Goal: Task Accomplishment & Management: Manage account settings

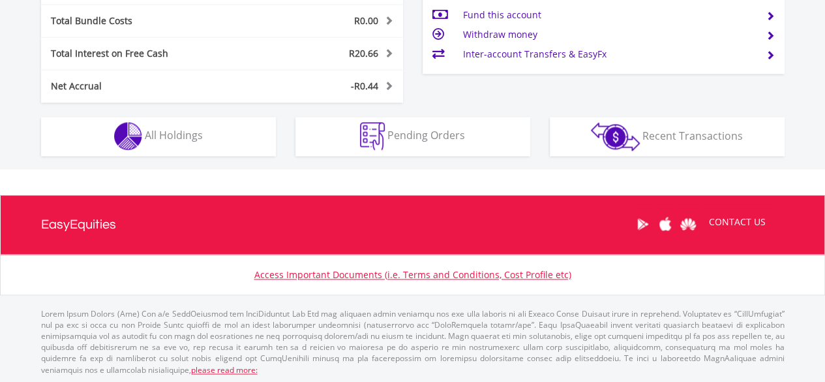
scroll to position [788, 0]
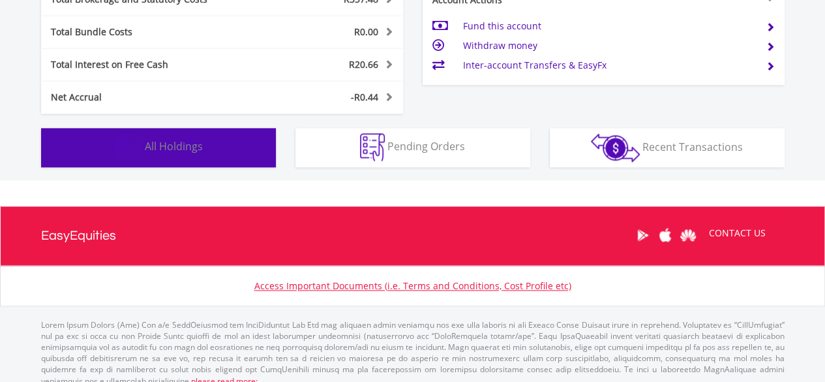
click at [232, 140] on button "Holdings All Holdings" at bounding box center [158, 147] width 235 height 39
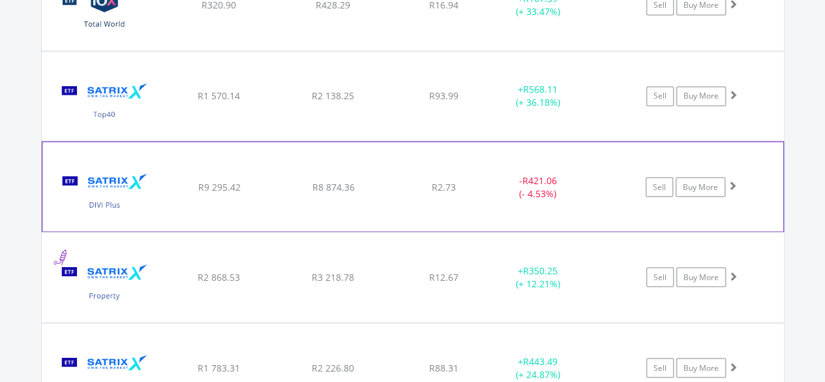
scroll to position [1101, 0]
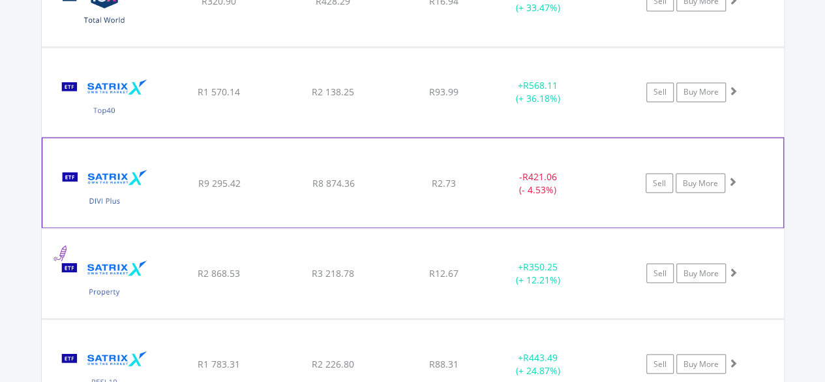
click at [489, 183] on div "- R421.06 (- 4.53%)" at bounding box center [538, 183] width 98 height 26
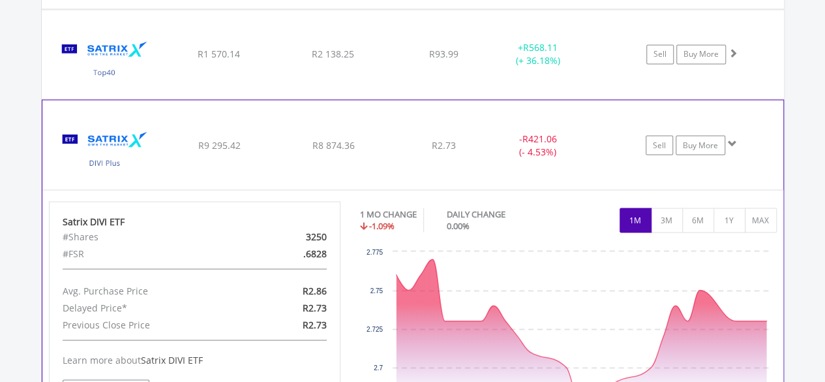
scroll to position [1138, 0]
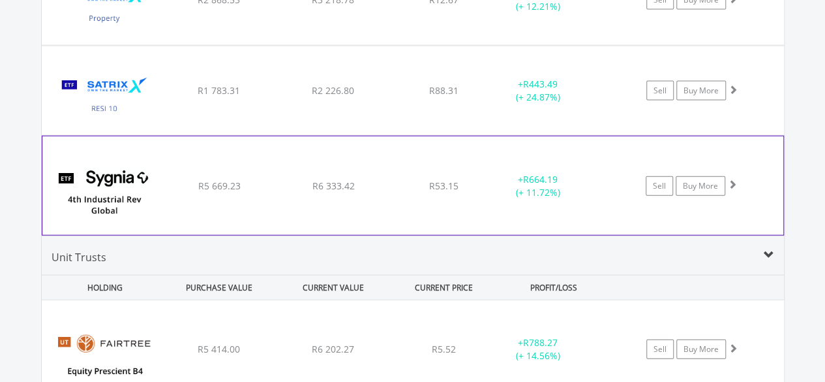
scroll to position [1370, 0]
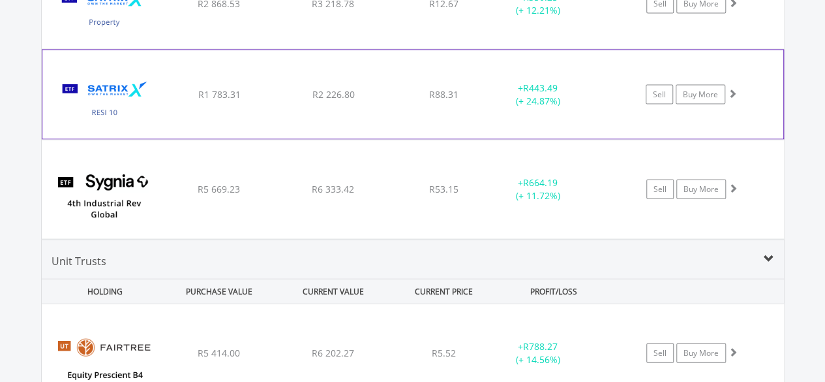
scroll to position [1378, 0]
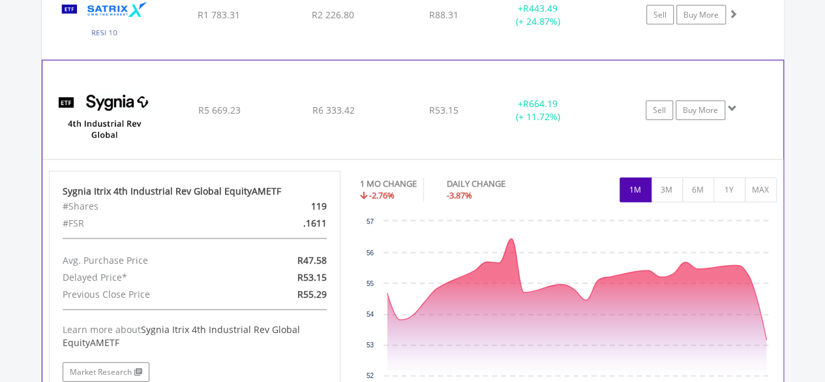
scroll to position [1452, 0]
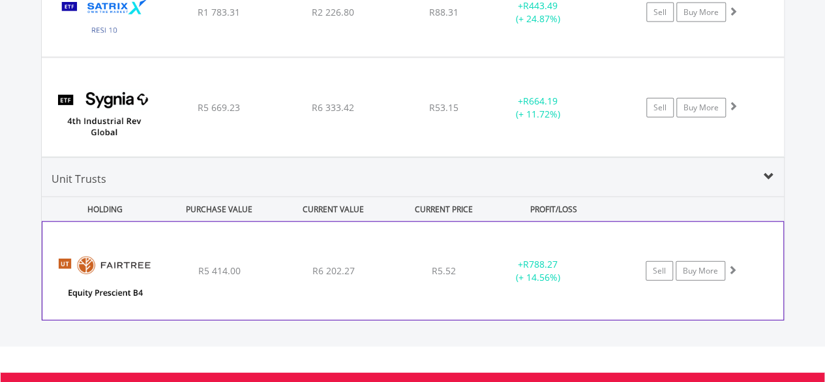
click at [490, 222] on div "﻿ Fairtree Equity Prescient B4 R5 414.00 R6 202.27 R5.52 + R788.27 (+ 14.56%) S…" at bounding box center [412, 271] width 741 height 98
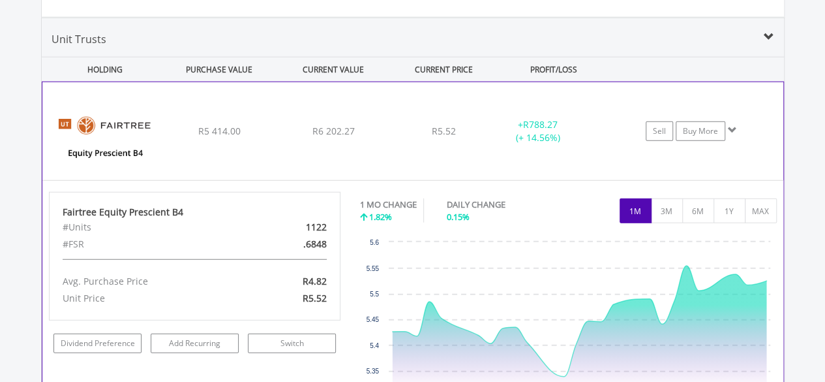
scroll to position [1592, 0]
click at [466, 112] on div "﻿ Fairtree Equity Prescient B4 R5 414.00 R6 202.27 R5.52 + R788.27 (+ 14.56%) S…" at bounding box center [412, 131] width 741 height 98
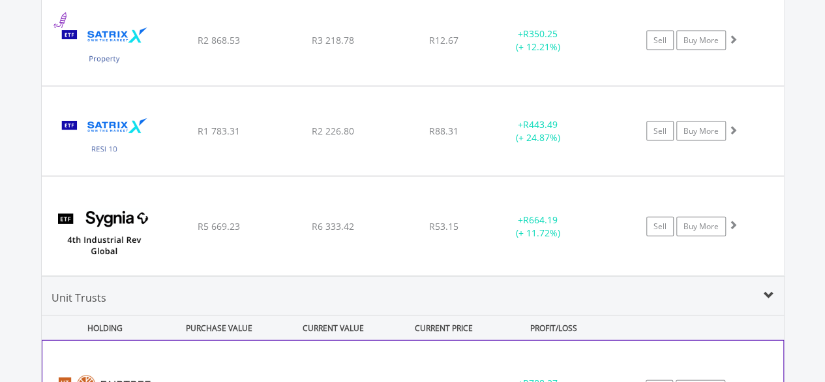
scroll to position [1332, 0]
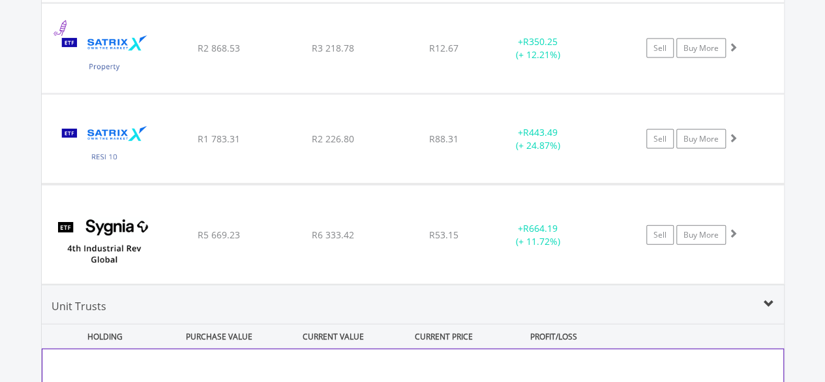
scroll to position [1281, 0]
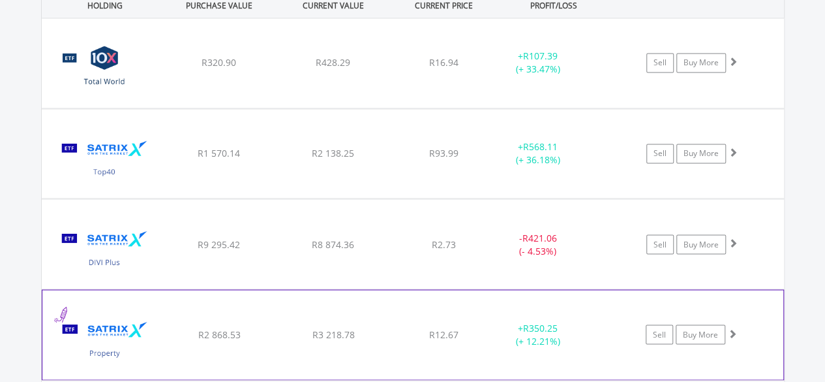
scroll to position [1036, 0]
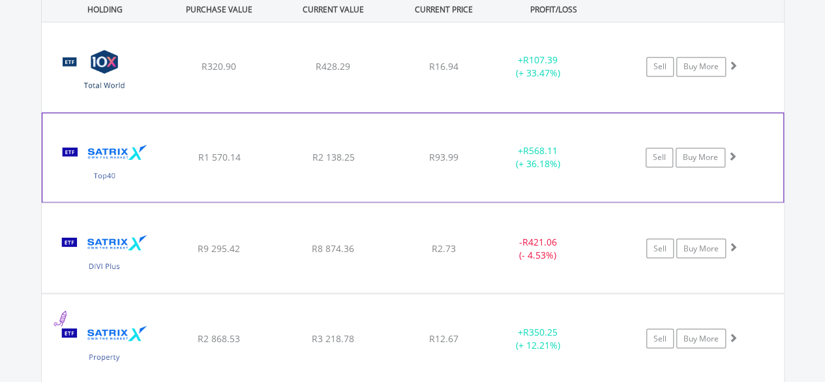
click at [458, 112] on div "﻿ Satrix 40 ETF R1 570.14 R2 138.25 R93.99 + R568.11 (+ 36.18%) Sell Buy More" at bounding box center [413, 66] width 743 height 89
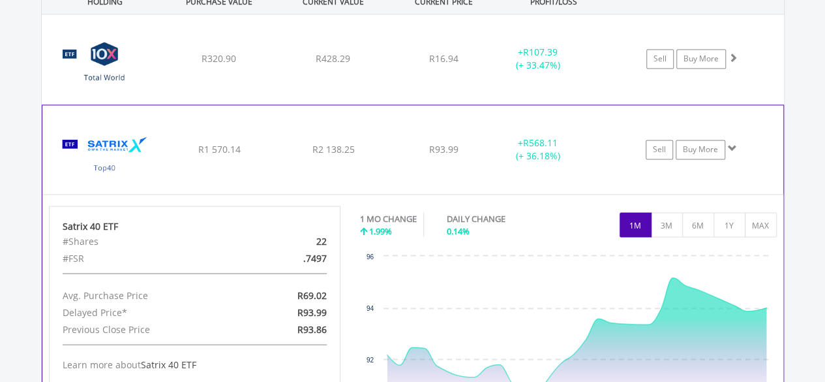
scroll to position [1045, 0]
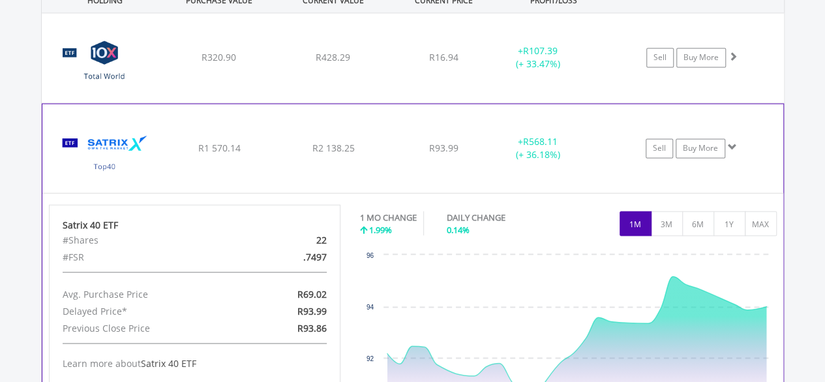
click at [458, 64] on div "R93.99" at bounding box center [444, 57] width 104 height 13
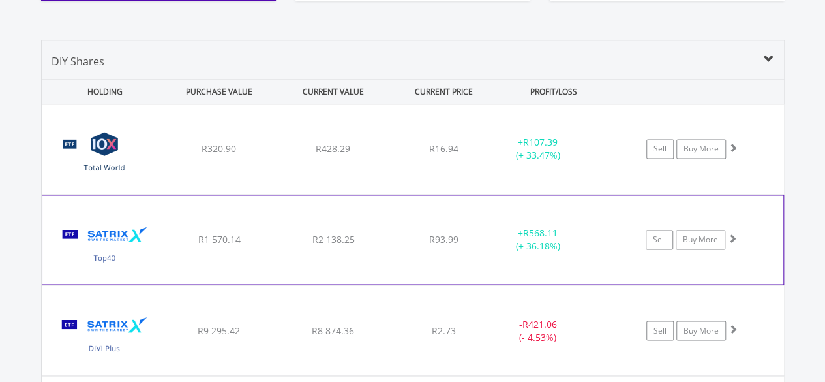
scroll to position [951, 0]
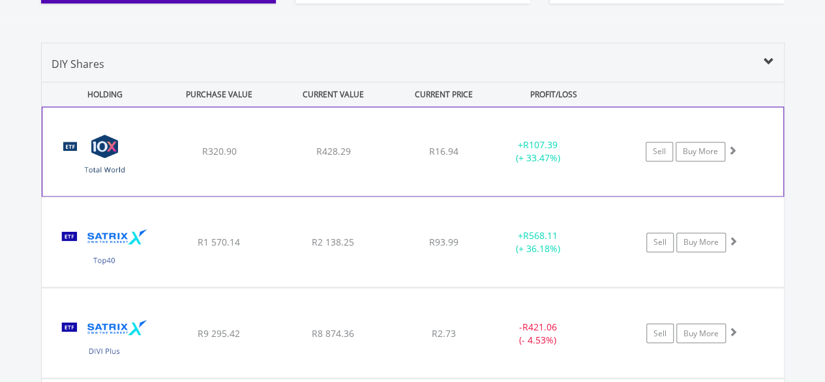
click at [431, 140] on div "﻿ 10X Total World Stock Feeder Exchange Traded Fund R320.90 R428.29 R16.94 + R1…" at bounding box center [412, 151] width 741 height 89
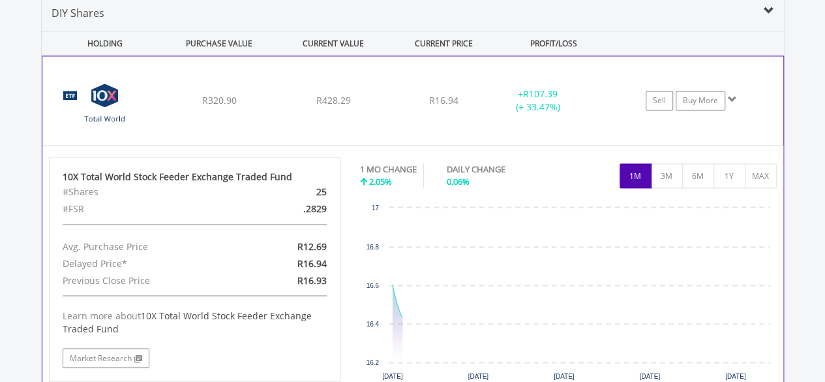
scroll to position [1002, 0]
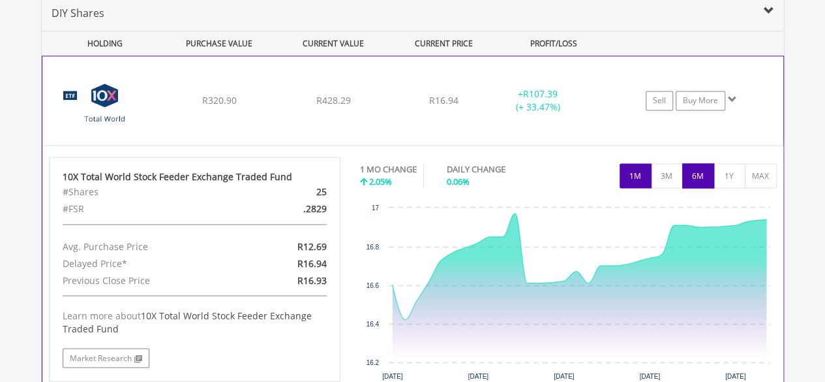
click at [699, 169] on button "6M" at bounding box center [698, 175] width 32 height 25
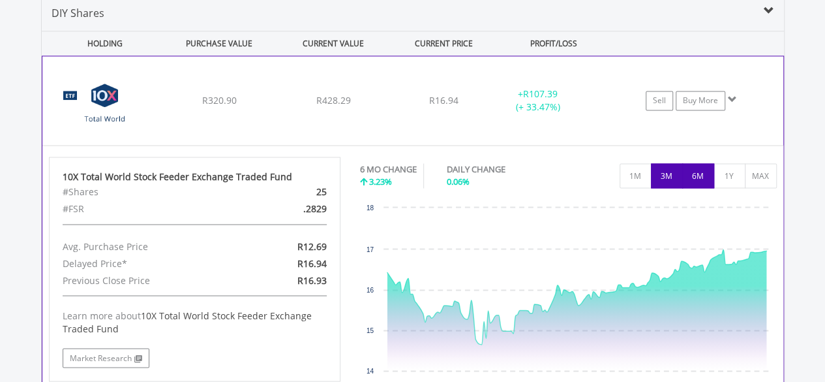
click at [664, 170] on button "3M" at bounding box center [667, 175] width 32 height 25
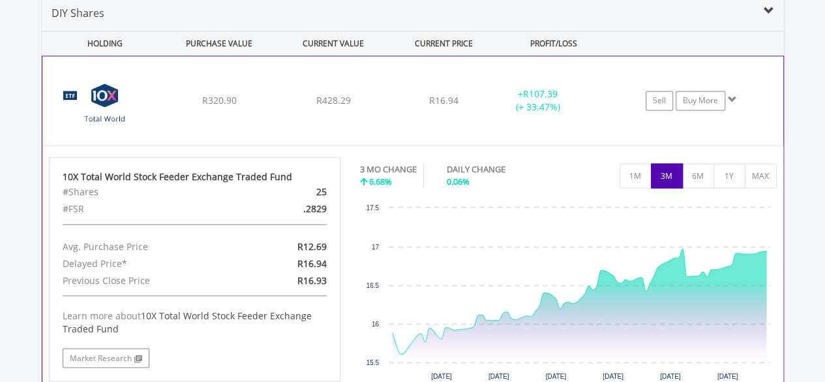
click at [600, 112] on div "﻿ 10X Total World Stock Feeder Exchange Traded Fund R320.90 R428.29 R16.94 + R1…" at bounding box center [412, 100] width 741 height 89
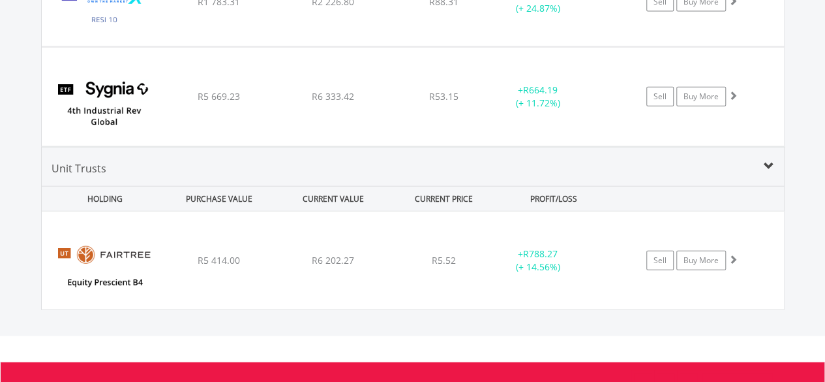
scroll to position [1460, 0]
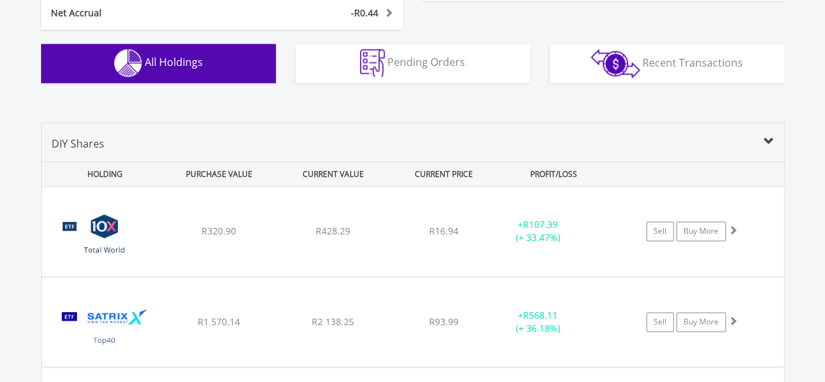
scroll to position [876, 0]
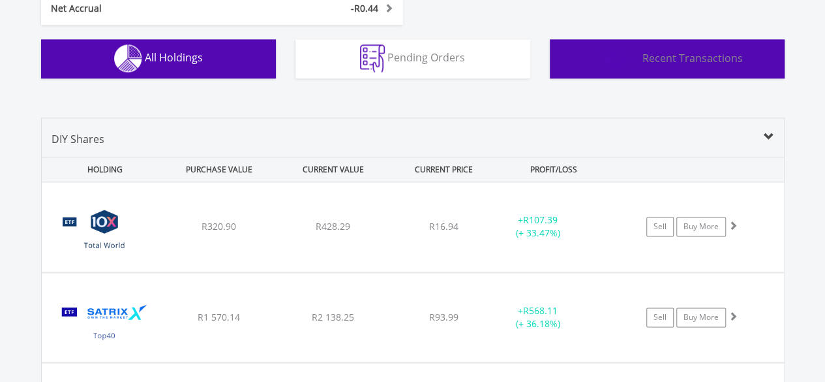
click at [645, 69] on button "Transactions Recent Transactions" at bounding box center [667, 58] width 235 height 39
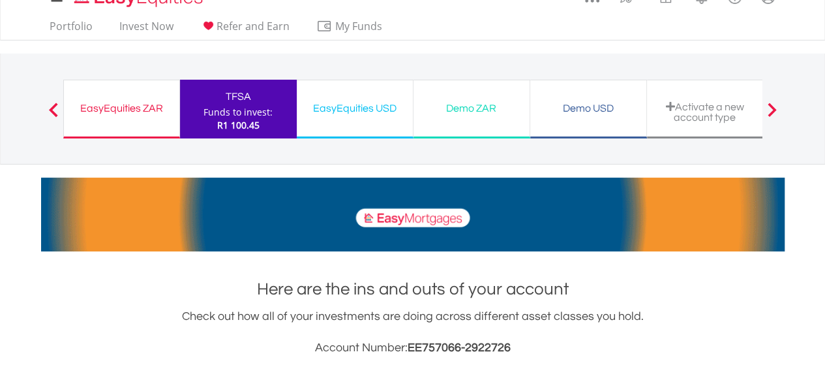
scroll to position [0, 0]
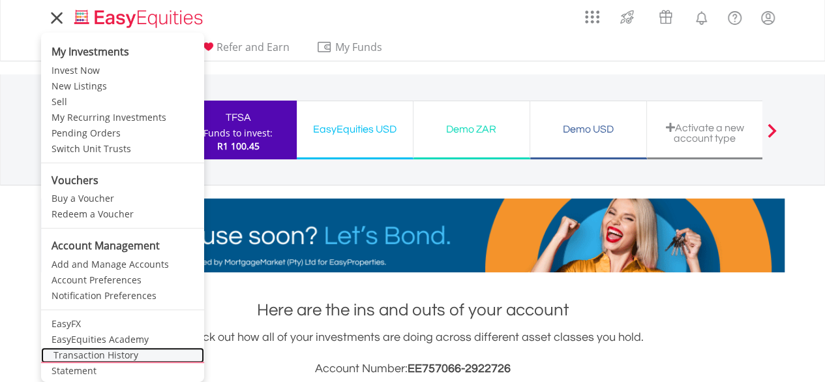
click at [78, 348] on link "Transaction History" at bounding box center [122, 355] width 163 height 16
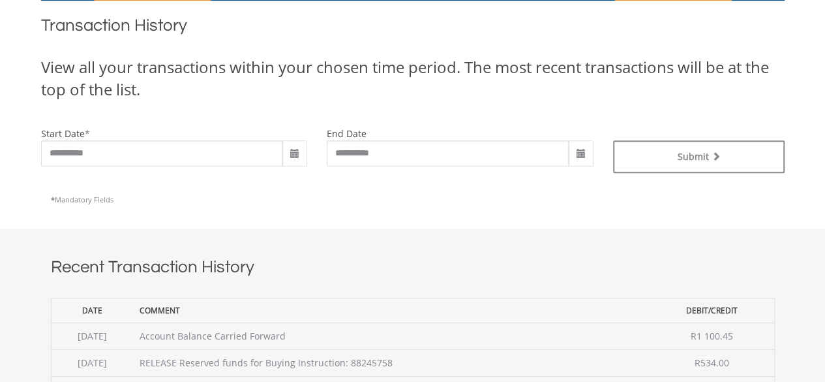
scroll to position [276, 0]
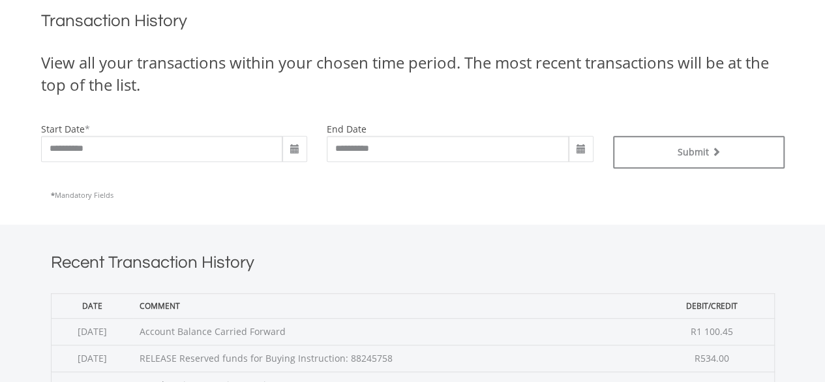
click at [292, 144] on span at bounding box center [295, 149] width 10 height 10
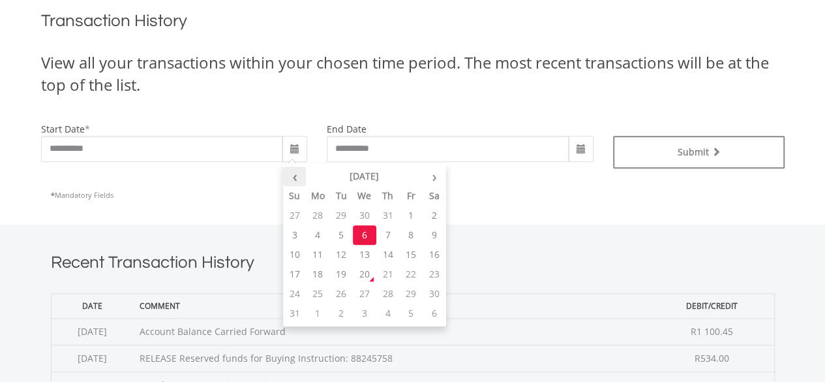
click at [294, 177] on th "‹" at bounding box center [294, 176] width 23 height 20
click at [343, 212] on td "1" at bounding box center [340, 216] width 23 height 20
type input "**********"
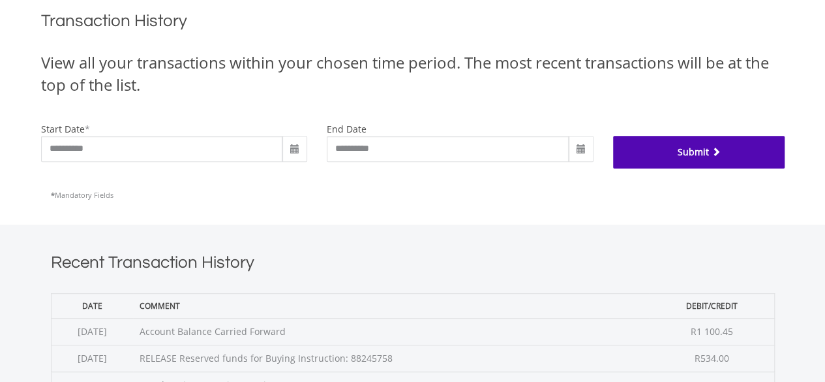
click at [647, 155] on button "Submit" at bounding box center [699, 152] width 172 height 33
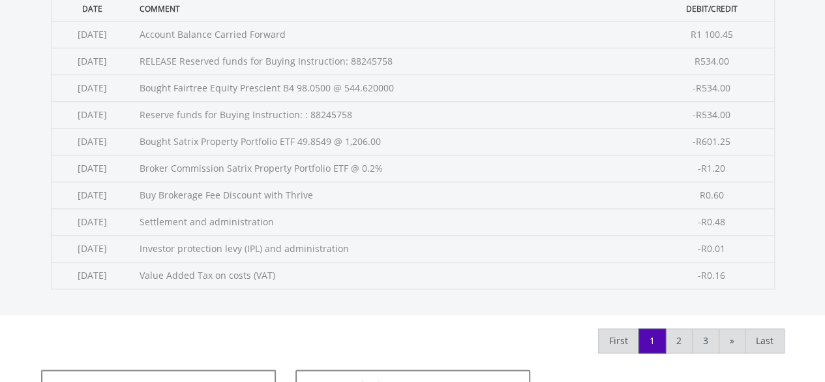
scroll to position [574, 0]
click at [680, 338] on link "2" at bounding box center [679, 340] width 27 height 25
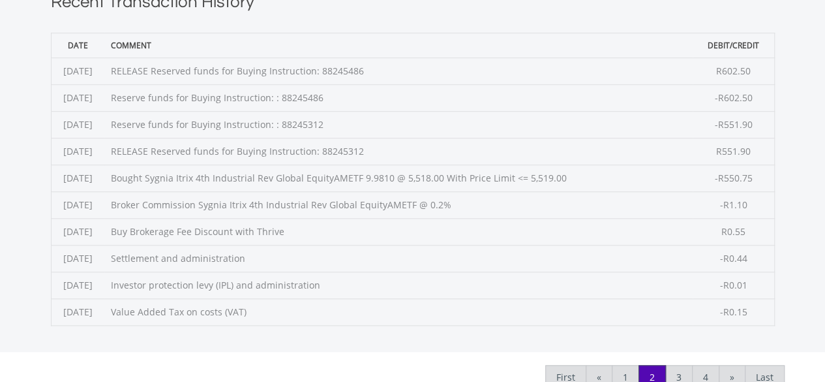
scroll to position [538, 0]
click at [689, 372] on link "3" at bounding box center [679, 375] width 27 height 25
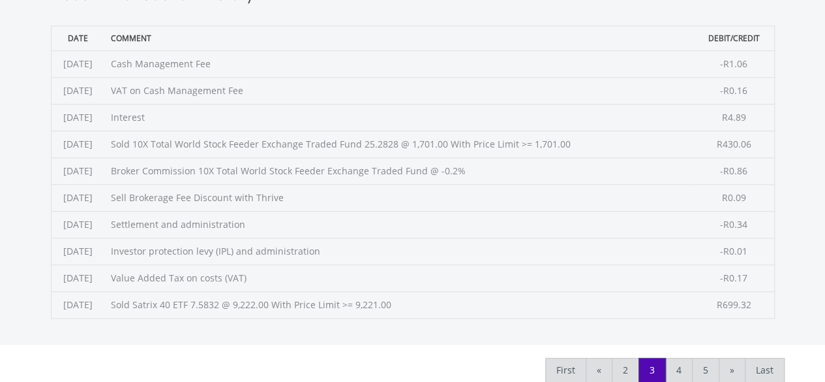
scroll to position [547, 0]
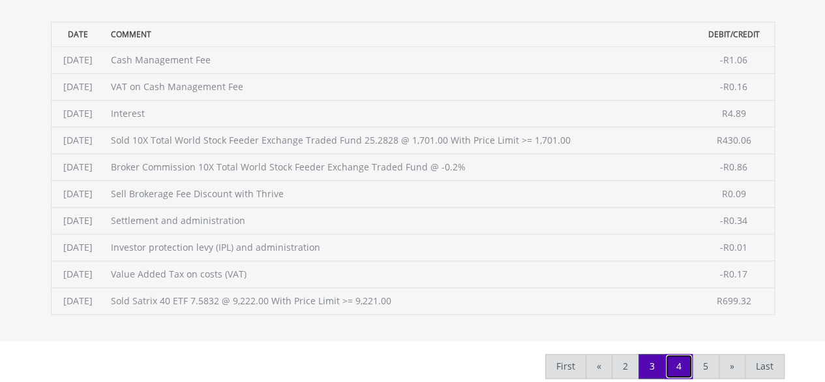
click at [685, 363] on link "4" at bounding box center [679, 366] width 27 height 25
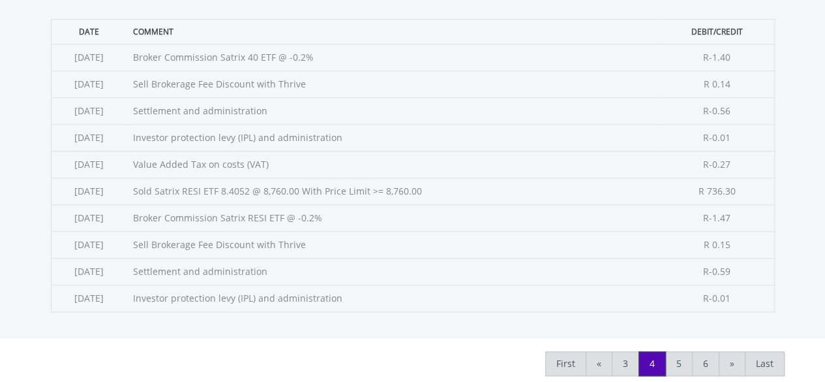
scroll to position [551, 0]
click at [599, 358] on link "«" at bounding box center [599, 362] width 27 height 25
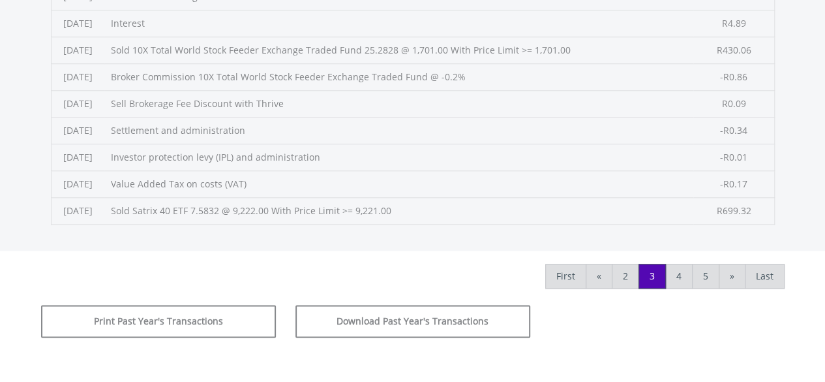
scroll to position [638, 0]
click at [595, 283] on link "«" at bounding box center [599, 275] width 27 height 25
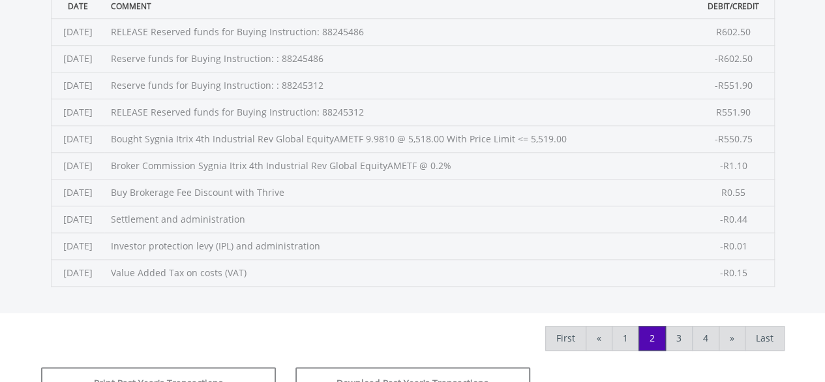
scroll to position [568, 0]
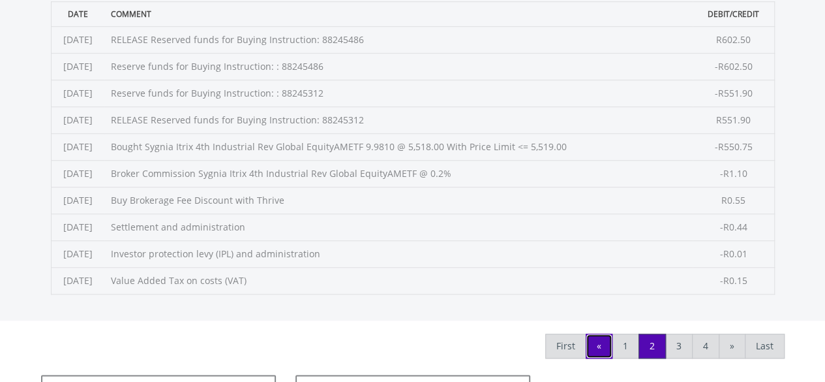
click at [604, 333] on link "«" at bounding box center [599, 345] width 27 height 25
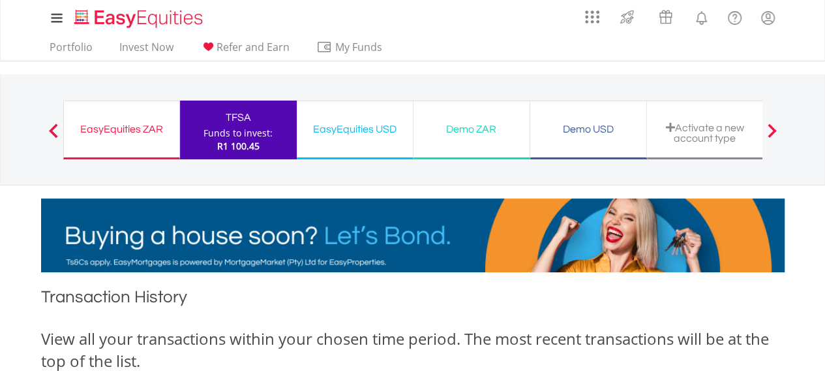
click at [256, 124] on div "TFSA" at bounding box center [238, 117] width 101 height 18
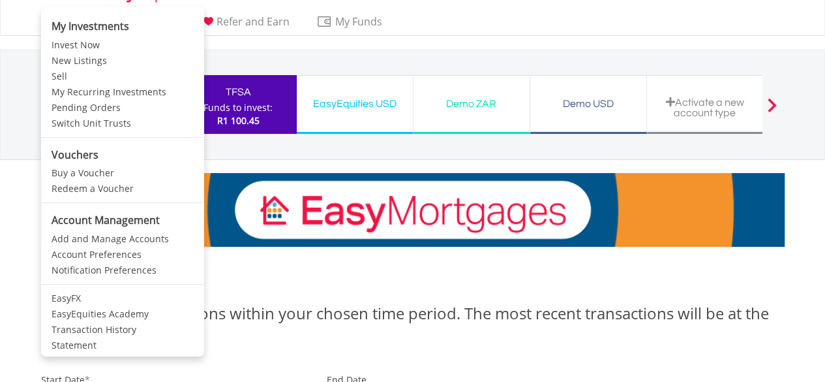
scroll to position [28, 0]
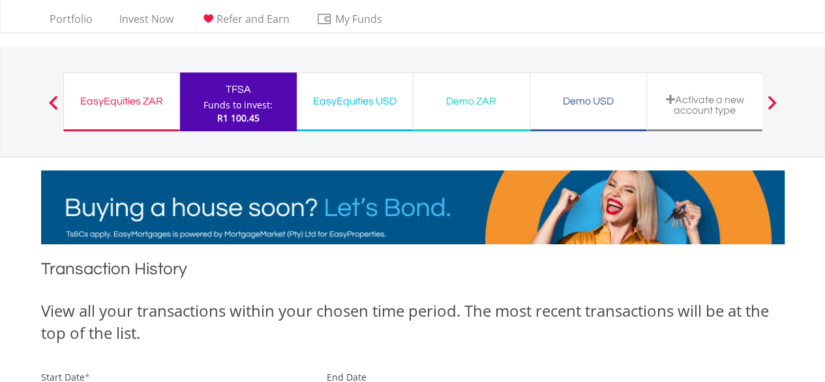
click at [26, 23] on nav "My Investments Invest Now New Listings Sell My Recurring Investments Pending Or…" at bounding box center [412, 2] width 825 height 61
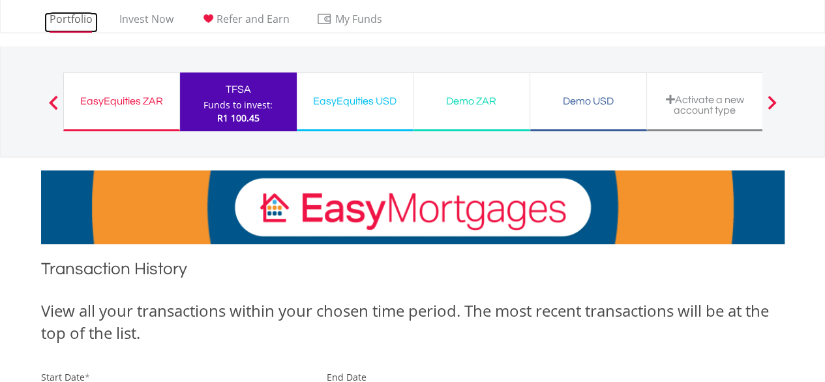
click at [56, 22] on link "Portfolio" at bounding box center [71, 22] width 54 height 20
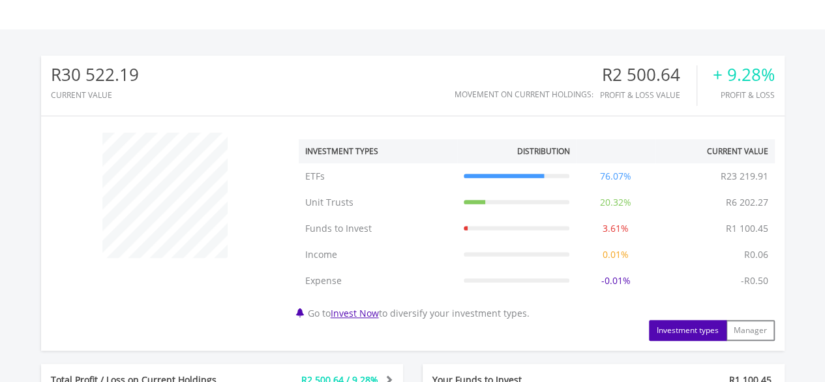
scroll to position [125, 248]
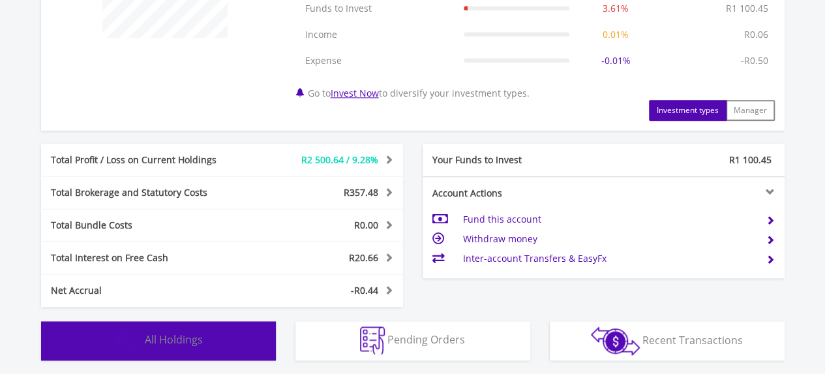
click at [166, 324] on button "Holdings All Holdings" at bounding box center [158, 340] width 235 height 39
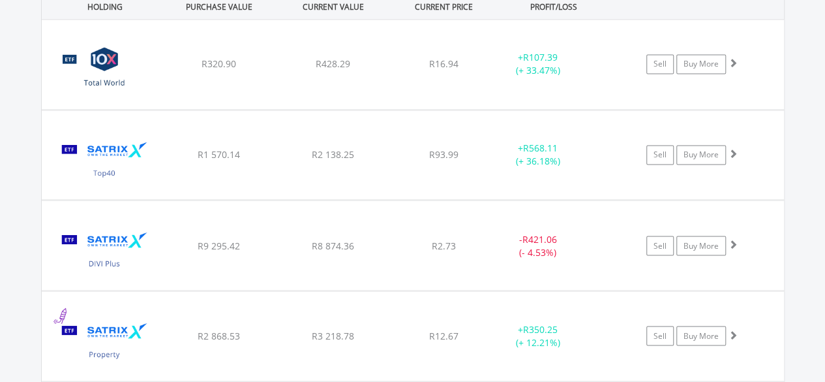
scroll to position [1047, 0]
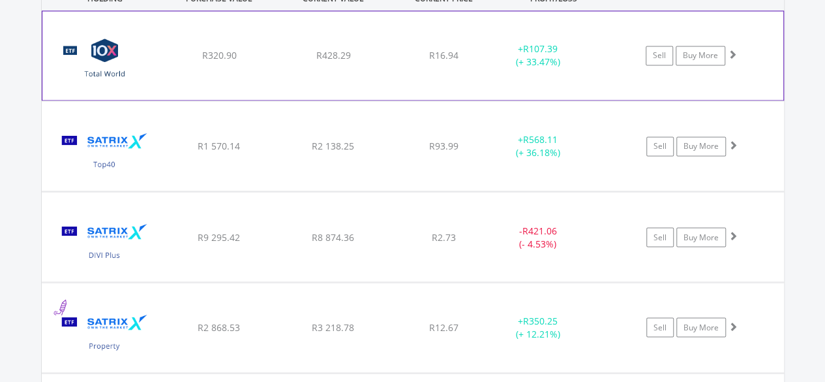
click at [403, 72] on div "﻿ 10X Total World Stock Feeder Exchange Traded Fund R320.90 R428.29 R16.94 + R1…" at bounding box center [412, 55] width 741 height 89
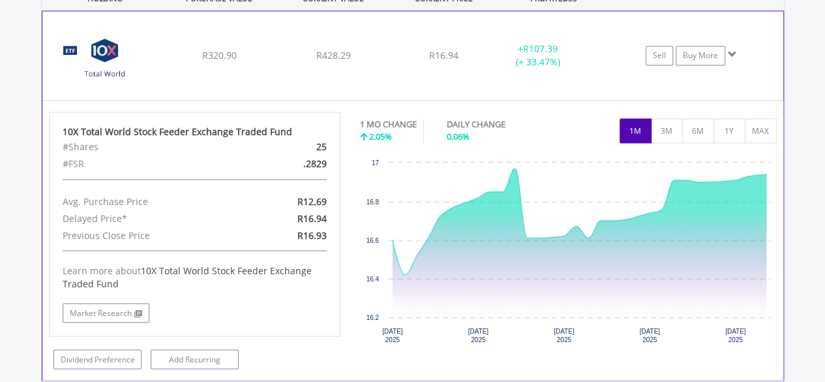
scroll to position [1049, 0]
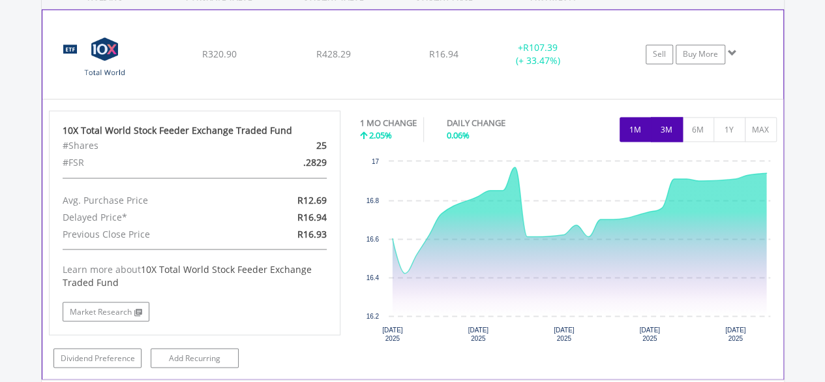
click at [660, 123] on button "3M" at bounding box center [667, 129] width 32 height 25
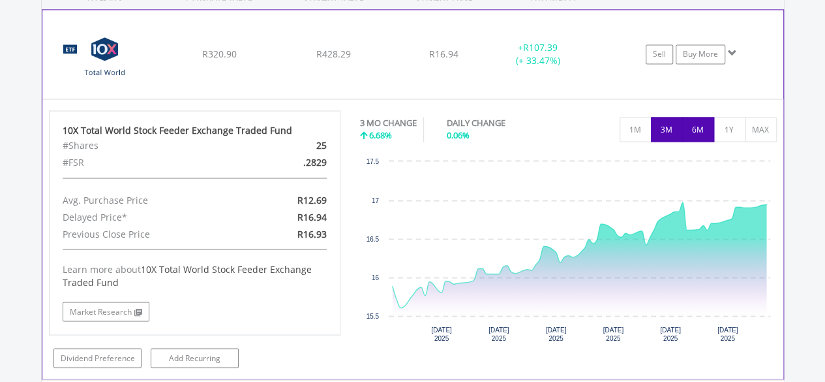
click at [690, 125] on button "6M" at bounding box center [698, 129] width 32 height 25
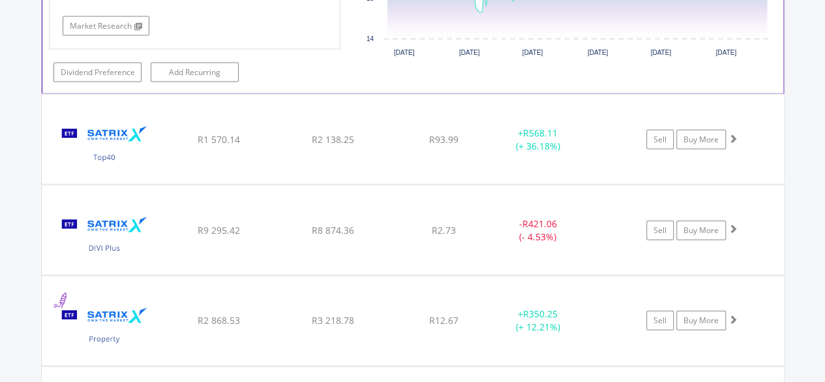
scroll to position [1366, 0]
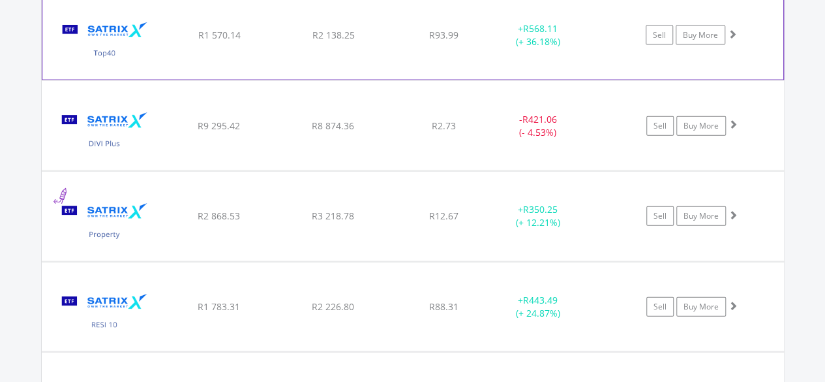
scroll to position [1439, 0]
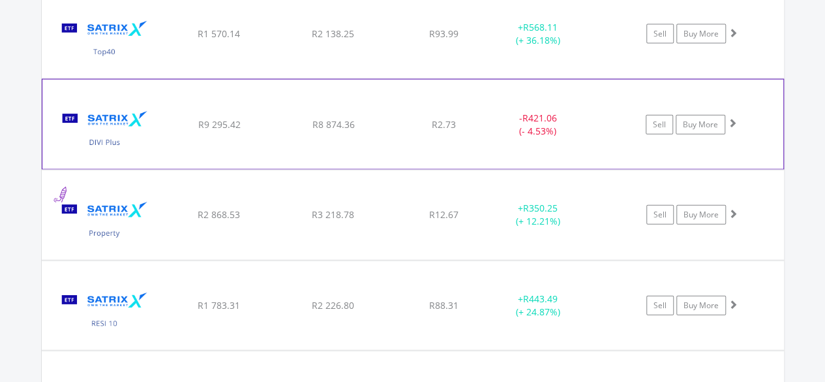
click at [522, 124] on div "- R421.06 (- 4.53%)" at bounding box center [538, 125] width 98 height 26
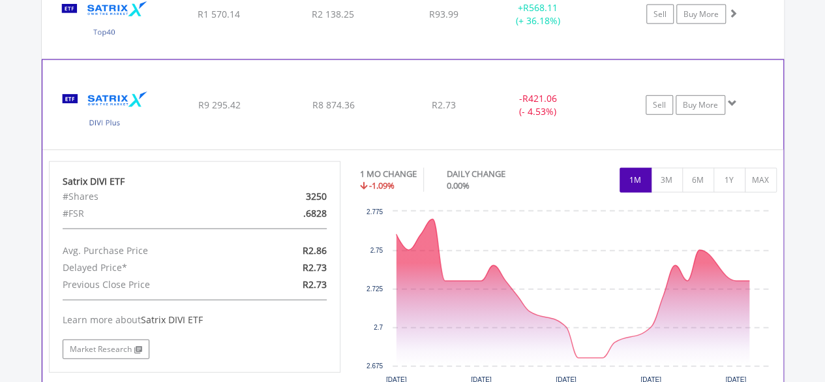
scroll to position [1459, 0]
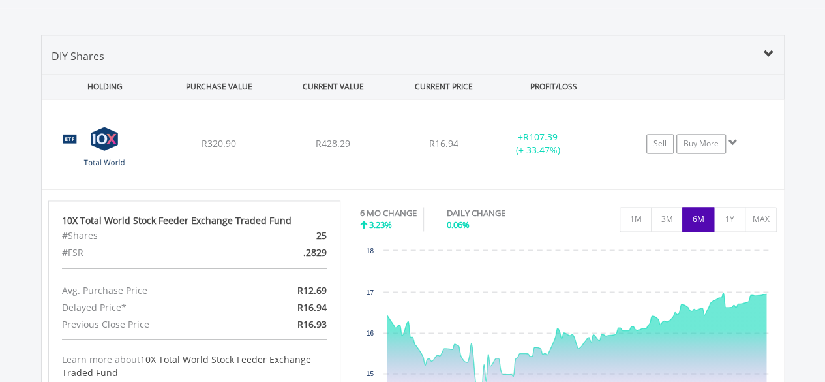
scroll to position [958, 0]
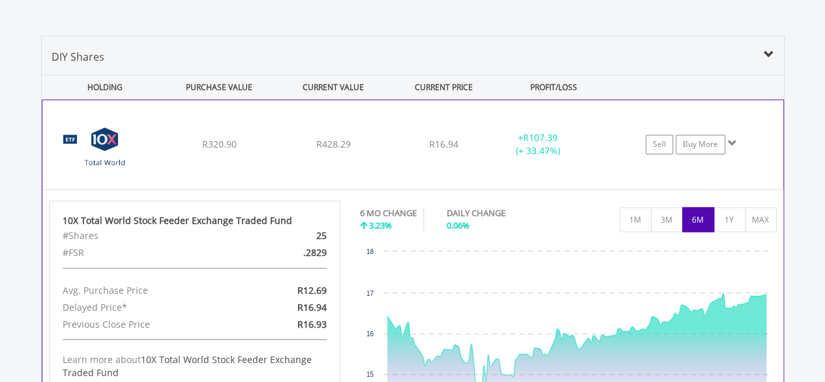
click at [487, 138] on div "R16.94" at bounding box center [444, 144] width 104 height 13
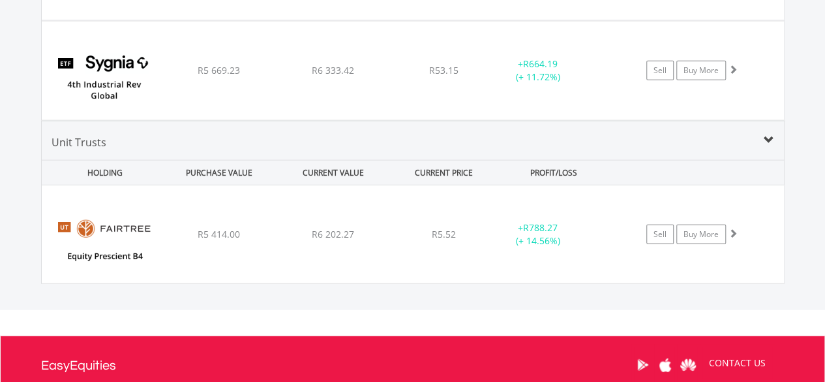
scroll to position [1465, 0]
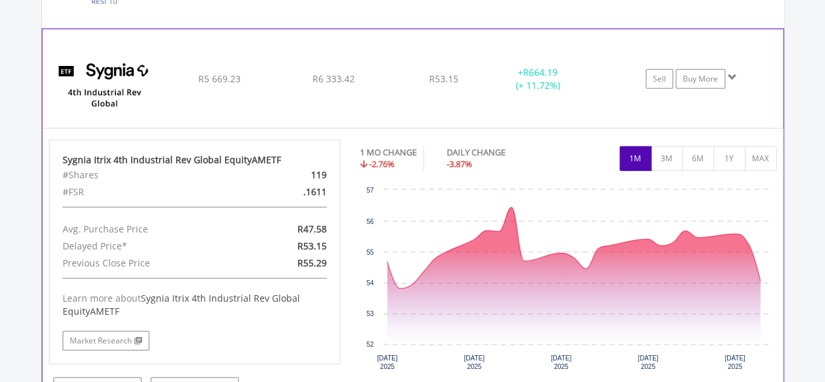
scroll to position [1481, 0]
click at [659, 153] on button "3M" at bounding box center [667, 158] width 32 height 25
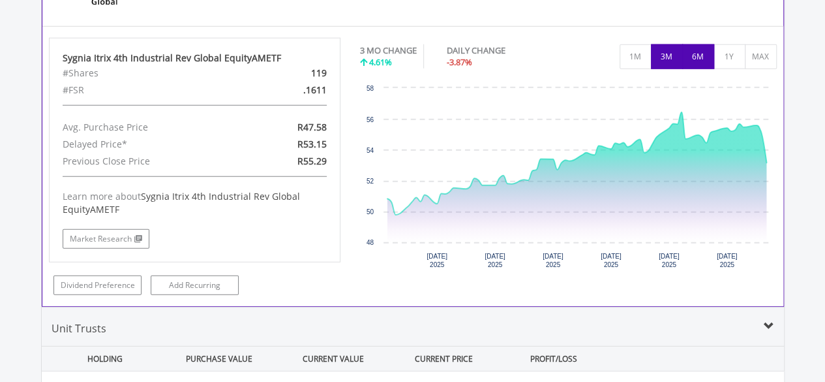
scroll to position [1588, 0]
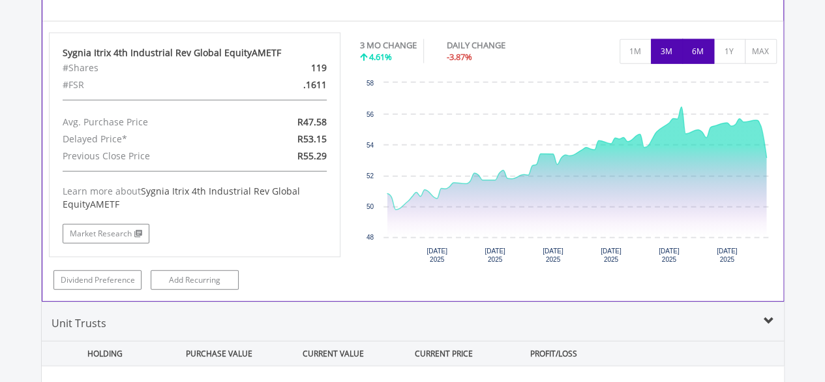
click at [690, 54] on button "6M" at bounding box center [698, 51] width 32 height 25
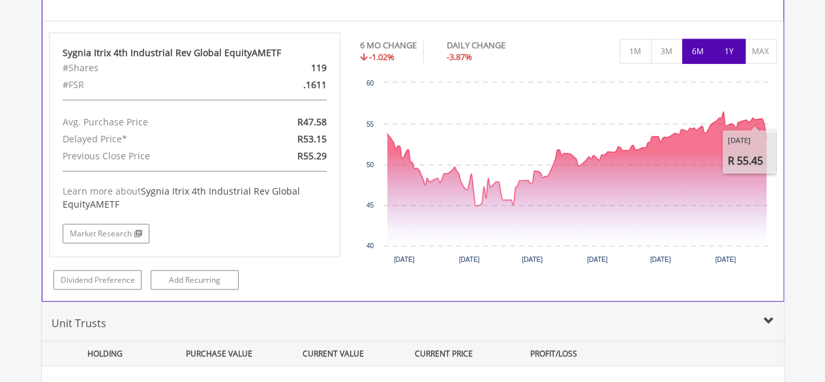
click at [728, 46] on button "1Y" at bounding box center [730, 51] width 32 height 25
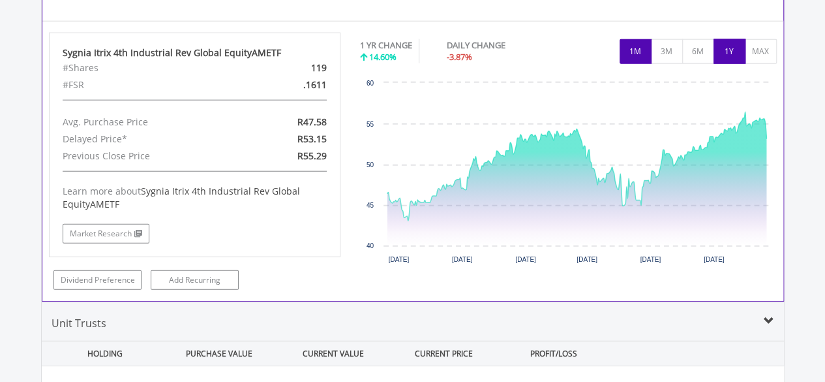
click at [638, 55] on button "1M" at bounding box center [636, 51] width 32 height 25
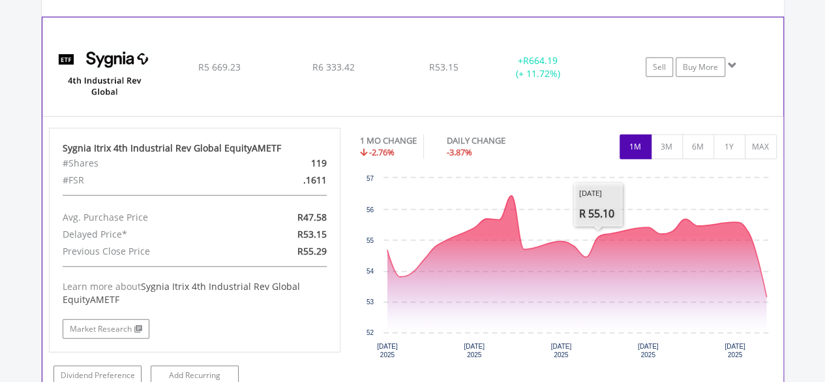
scroll to position [1490, 0]
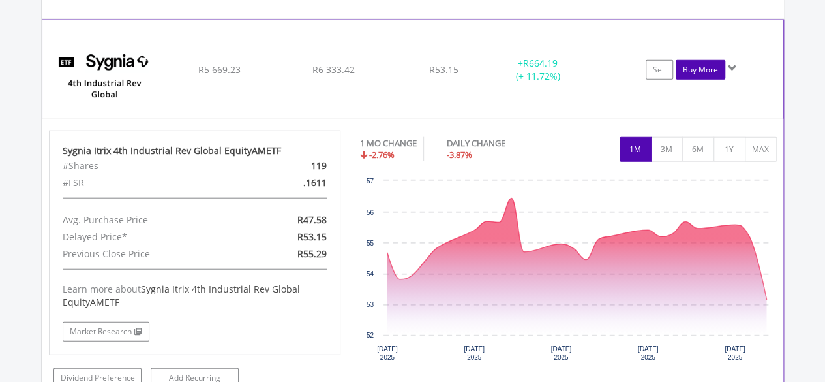
click at [703, 69] on link "Buy More" at bounding box center [701, 70] width 50 height 20
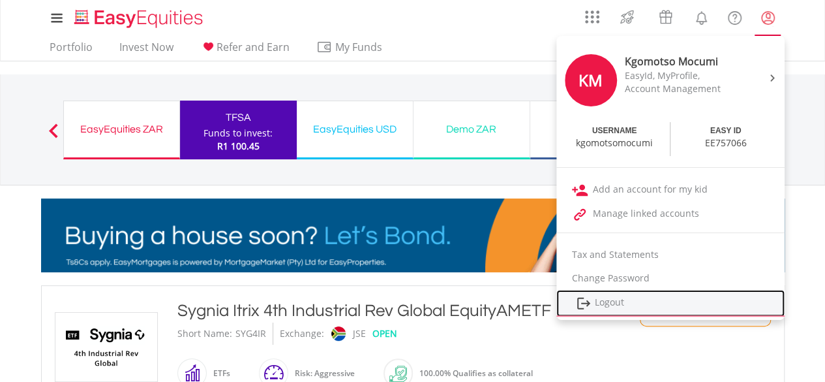
click at [626, 298] on link "Logout" at bounding box center [671, 303] width 228 height 27
